Goal: Find specific page/section: Find specific page/section

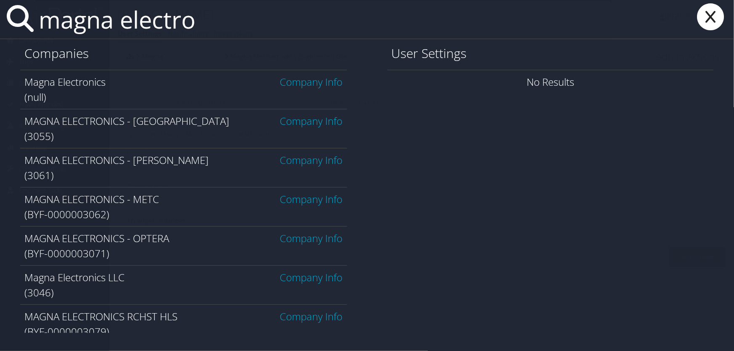
type input "magna electro"
click at [289, 159] on link "Company Info" at bounding box center [311, 160] width 63 height 14
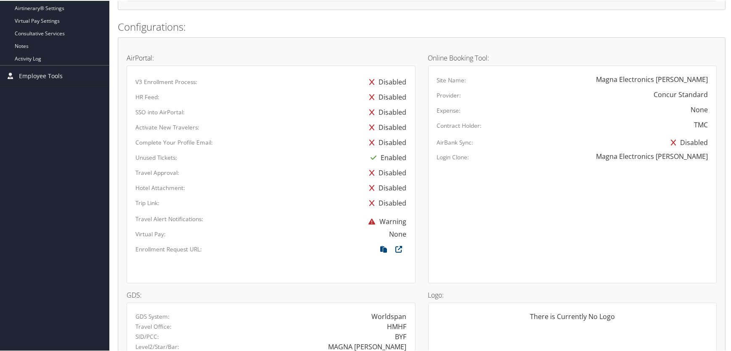
scroll to position [345, 0]
click at [381, 244] on icon at bounding box center [383, 248] width 15 height 11
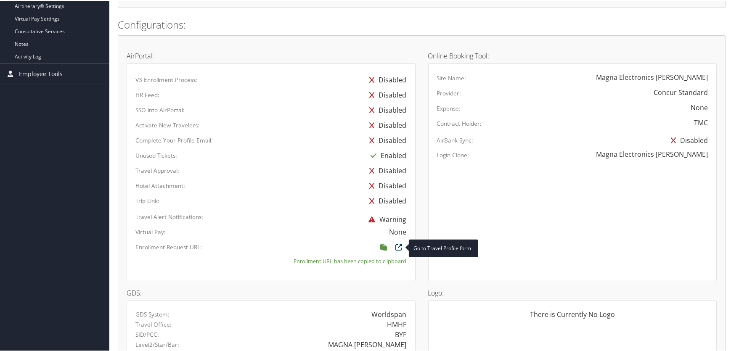
click at [398, 246] on icon at bounding box center [399, 248] width 15 height 11
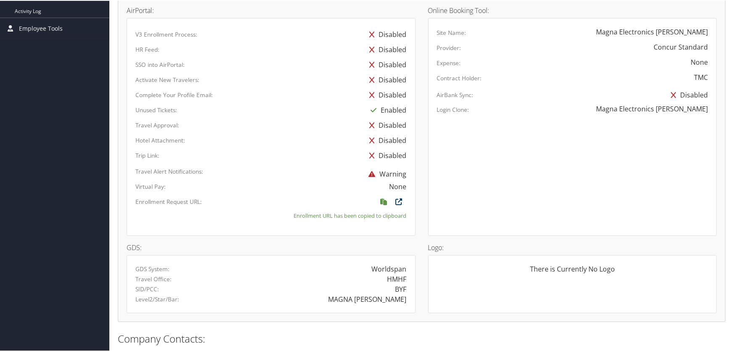
scroll to position [448, 0]
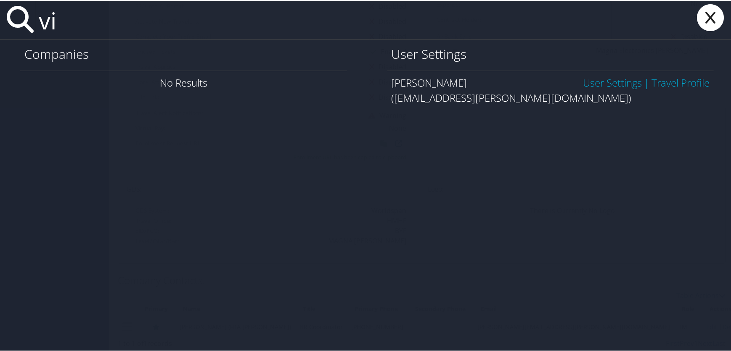
type input "v"
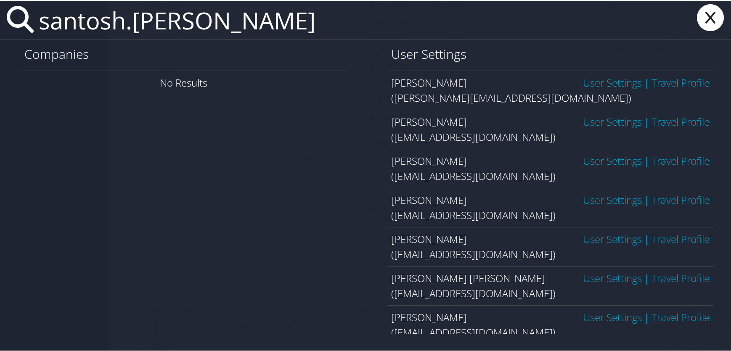
type input "santosh.kumar"
click at [594, 277] on link "User Settings" at bounding box center [612, 277] width 59 height 14
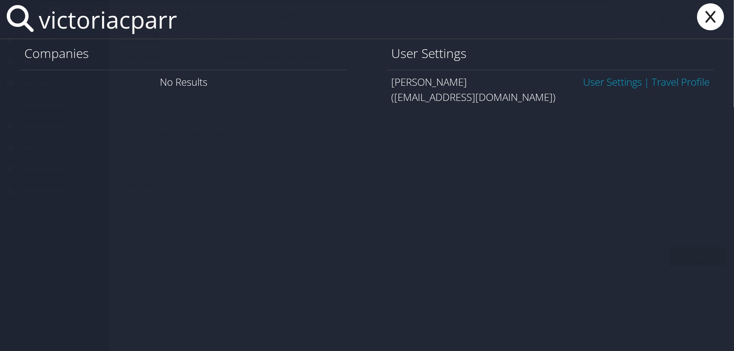
type input "victoriacparr"
click at [600, 83] on link "User Settings" at bounding box center [612, 82] width 59 height 14
